Goal: Task Accomplishment & Management: Use online tool/utility

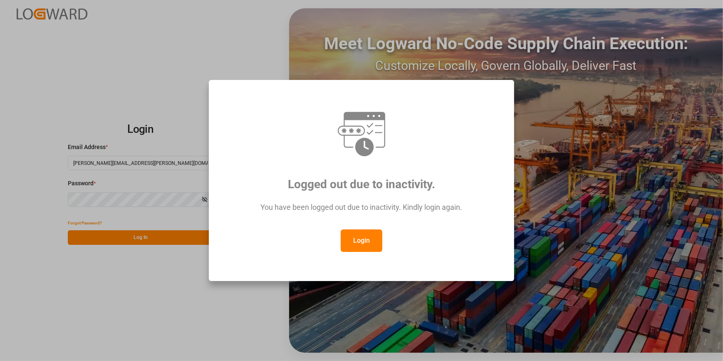
click at [355, 238] on button "Login" at bounding box center [362, 240] width 42 height 22
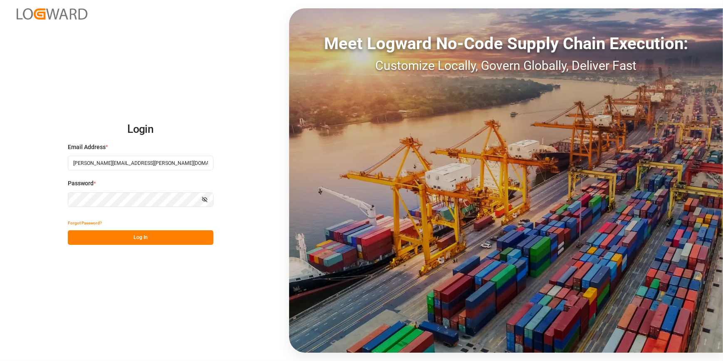
drag, startPoint x: 164, startPoint y: 236, endPoint x: 168, endPoint y: 238, distance: 4.7
click at [166, 238] on button "Log In" at bounding box center [141, 237] width 146 height 15
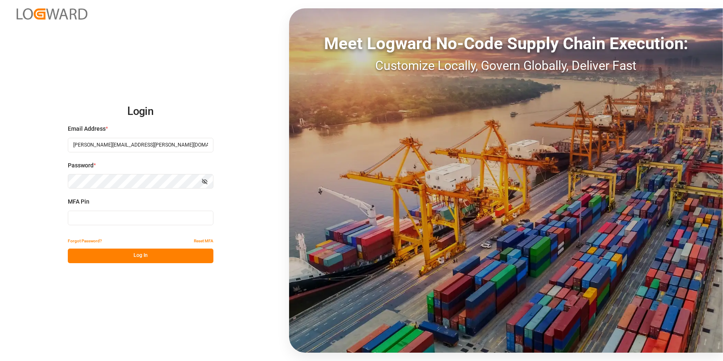
click at [117, 214] on input at bounding box center [141, 218] width 146 height 15
type input "654549"
click at [137, 256] on button "Log In" at bounding box center [141, 255] width 146 height 15
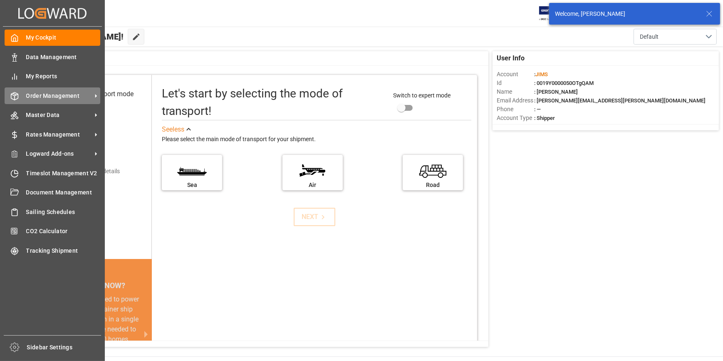
click at [62, 101] on div "Order Management Order Management" at bounding box center [53, 95] width 96 height 16
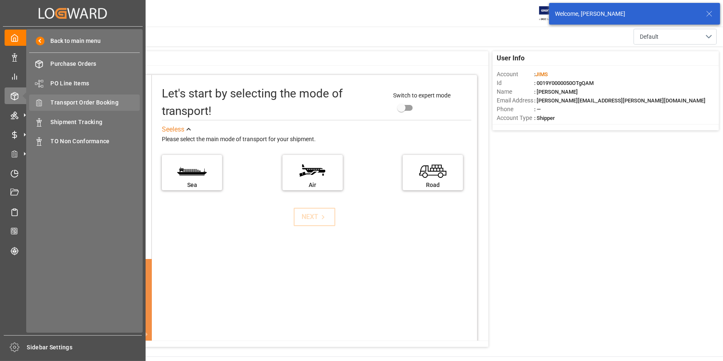
click at [80, 102] on span "Transport Order Booking" at bounding box center [95, 102] width 89 height 9
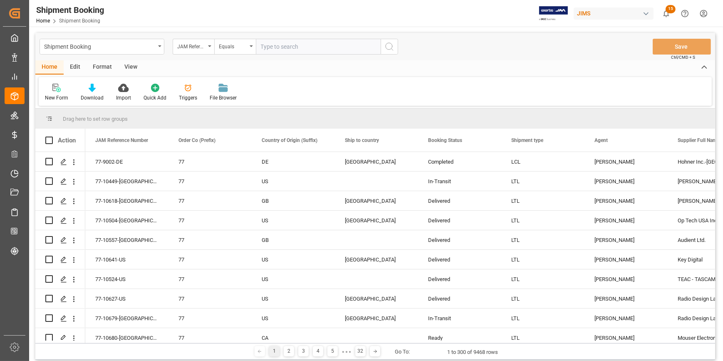
click at [271, 47] on input "text" at bounding box center [318, 47] width 125 height 16
type input "22-10293-US"
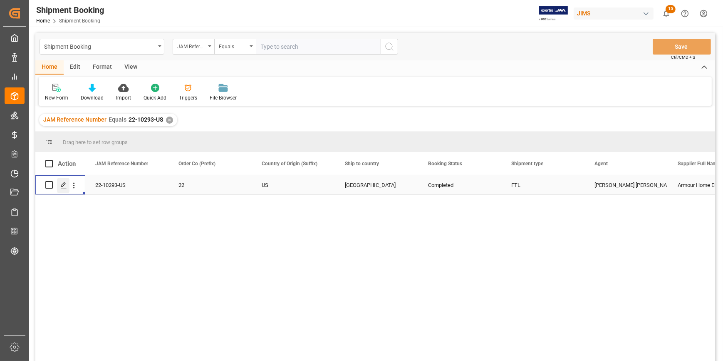
click at [63, 184] on icon "Press SPACE to select this row." at bounding box center [63, 185] width 7 height 7
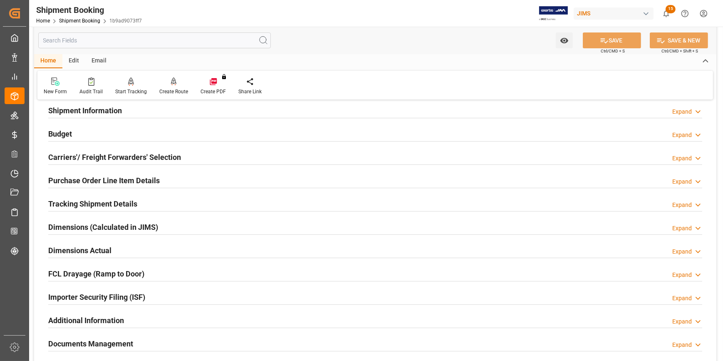
scroll to position [113, 0]
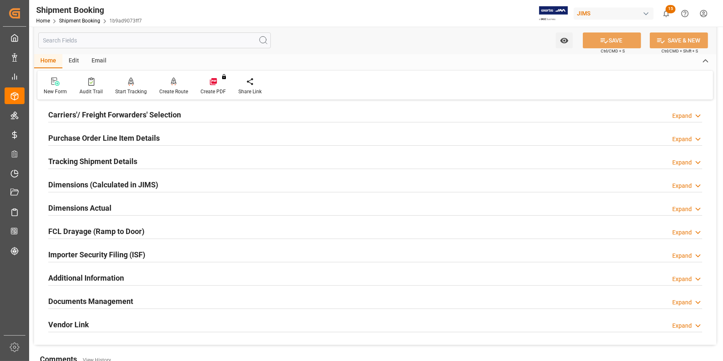
click at [220, 300] on div "Documents Management Expand" at bounding box center [375, 301] width 654 height 16
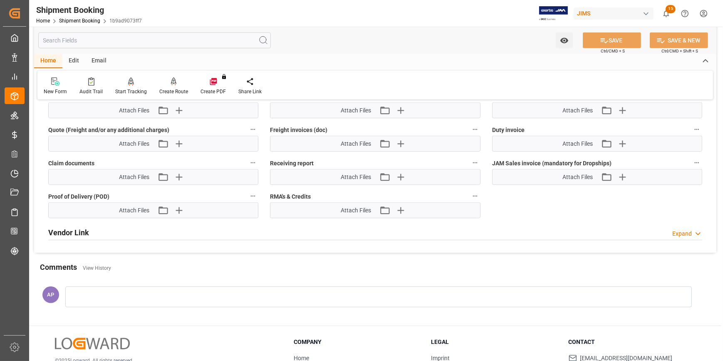
scroll to position [567, 0]
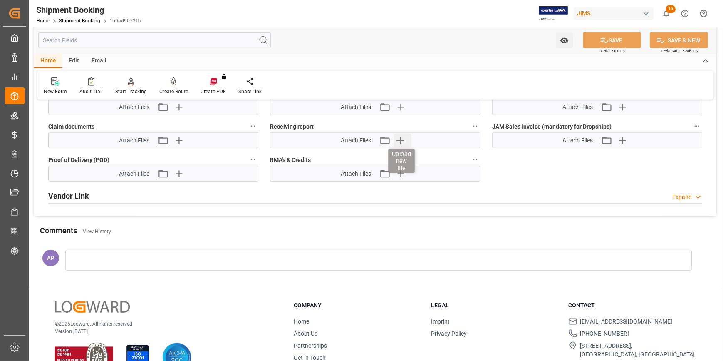
click at [401, 139] on icon "button" at bounding box center [400, 140] width 13 height 13
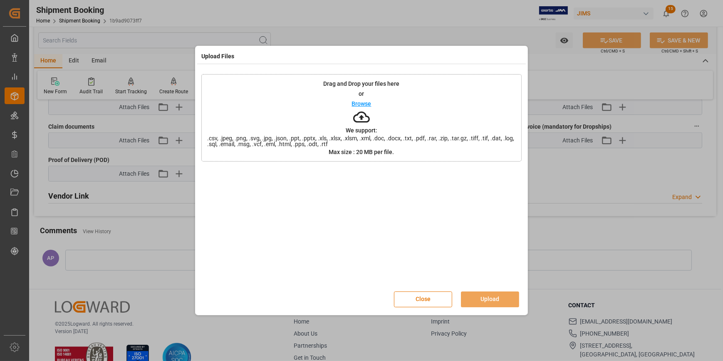
click at [363, 102] on p "Browse" at bounding box center [362, 104] width 20 height 6
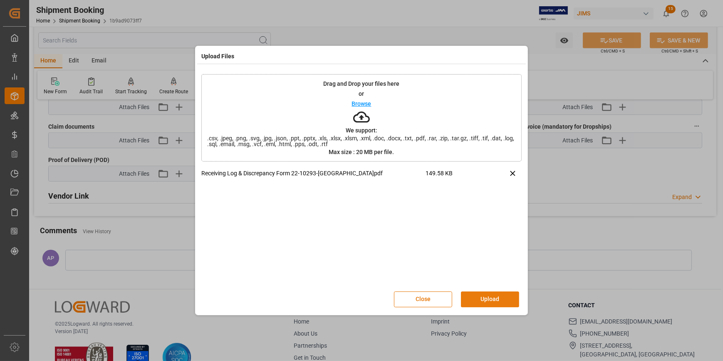
click at [505, 301] on button "Upload" at bounding box center [490, 299] width 58 height 16
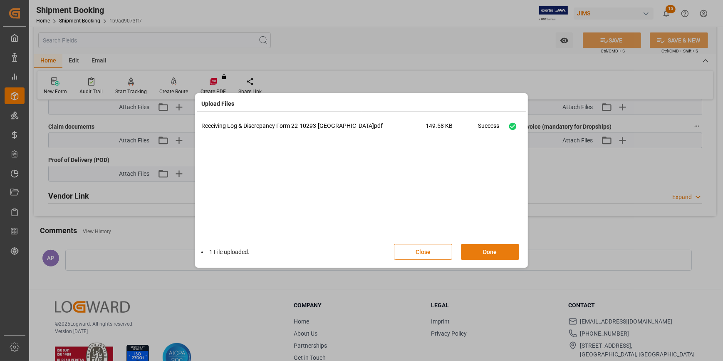
click at [491, 251] on button "Done" at bounding box center [490, 252] width 58 height 16
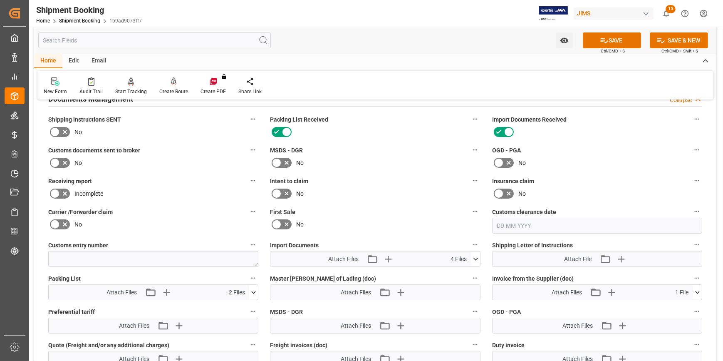
scroll to position [303, 0]
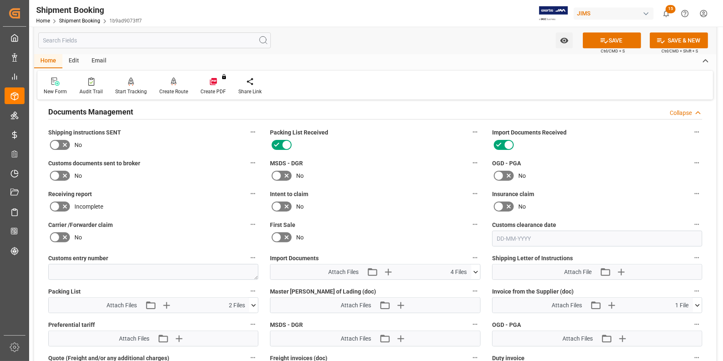
click at [61, 204] on icon at bounding box center [65, 206] width 10 height 10
click at [0, 0] on input "checkbox" at bounding box center [0, 0] width 0 height 0
click at [602, 41] on icon at bounding box center [604, 40] width 9 height 9
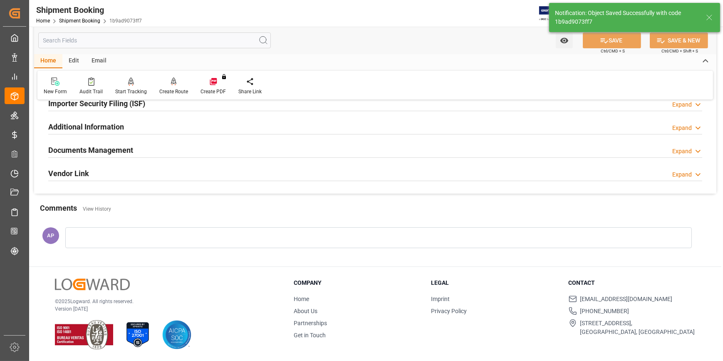
scroll to position [263, 0]
